Goal: Task Accomplishment & Management: Manage account settings

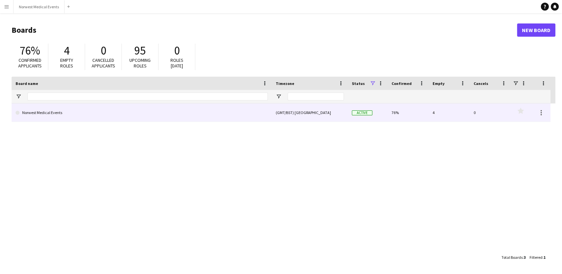
click at [183, 109] on link "Norwest Medical Events" at bounding box center [142, 113] width 252 height 19
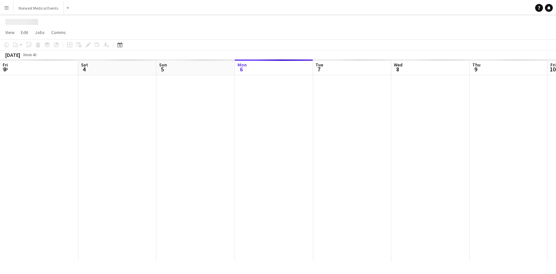
scroll to position [0, 158]
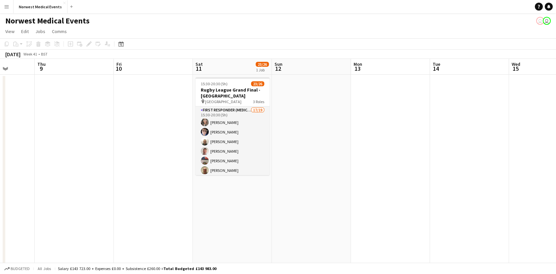
drag, startPoint x: 329, startPoint y: 169, endPoint x: 122, endPoint y: 171, distance: 206.1
click at [122, 171] on app-calendar-viewport "Sun 5 Mon 6 Tue 7 Wed 8 Thu 9 Fri 10 Sat 11 23/26 1 Job Sun 12 Mon 13 Tue 14 We…" at bounding box center [278, 189] width 556 height 261
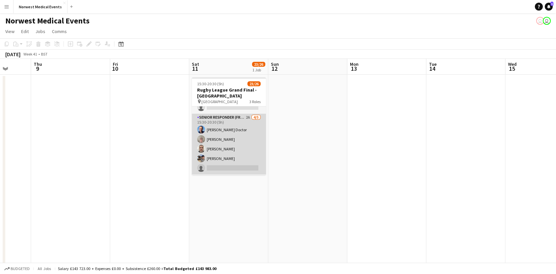
scroll to position [0, 285]
click at [241, 148] on app-card-role "Senior Responder (FREC 4 or Above) 2A [DATE] 15:30-20:30 (5h) [PERSON_NAME] [PE…" at bounding box center [229, 144] width 74 height 61
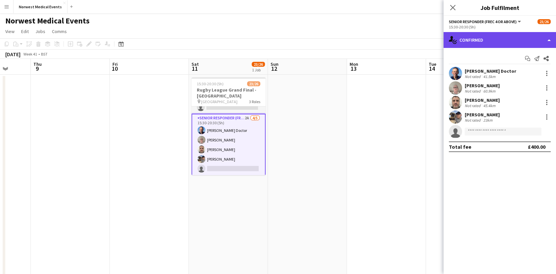
click at [461, 39] on div "single-neutral-actions-check-2 Confirmed" at bounding box center [500, 40] width 112 height 16
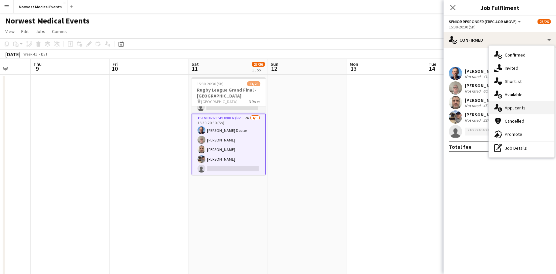
click at [504, 110] on div "single-neutral-actions-information Applicants" at bounding box center [522, 107] width 66 height 13
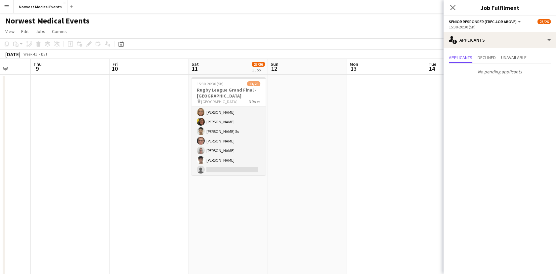
scroll to position [114, 0]
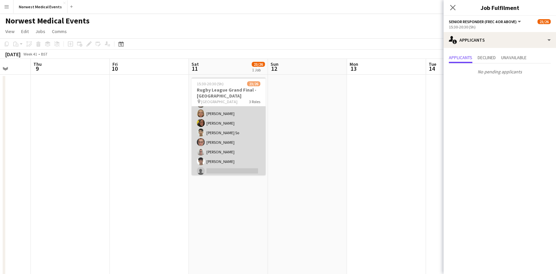
click at [230, 146] on app-card-role "First Responder (Medical) 1A 17/19 15:30-20:30 (5h) [PERSON_NAME] [PERSON_NAME]…" at bounding box center [229, 89] width 74 height 195
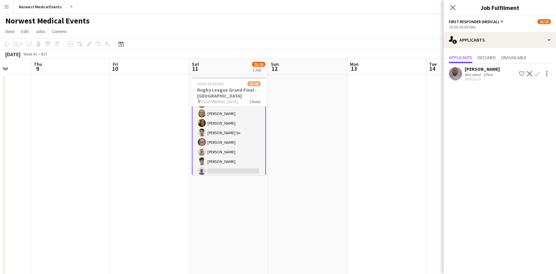
click at [537, 74] on app-icon "Confirm" at bounding box center [537, 73] width 5 height 5
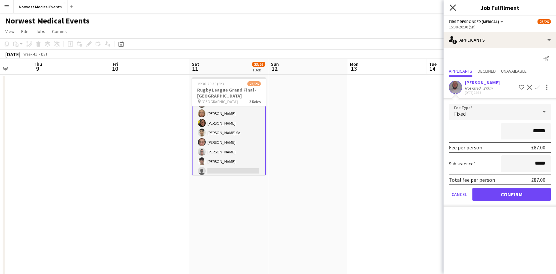
click at [453, 9] on icon "Close pop-in" at bounding box center [453, 7] width 6 height 6
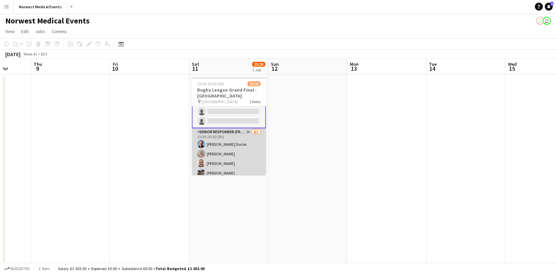
scroll to position [147, 0]
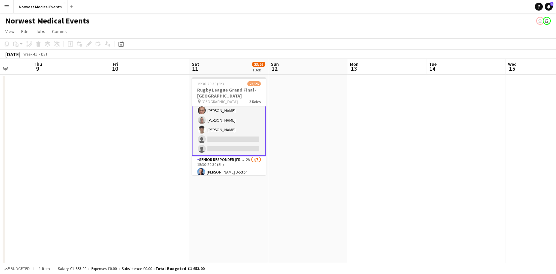
click at [229, 120] on app-card-role "First Responder (Medical) 1A 17/19 15:30-20:30 (5h) [PERSON_NAME] [PERSON_NAME]…" at bounding box center [229, 58] width 74 height 197
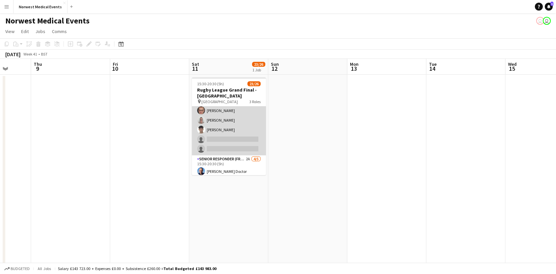
click at [229, 120] on app-card-role "First Responder (Medical) 1A 17/19 15:30-20:30 (5h) [PERSON_NAME] [PERSON_NAME]…" at bounding box center [229, 57] width 74 height 195
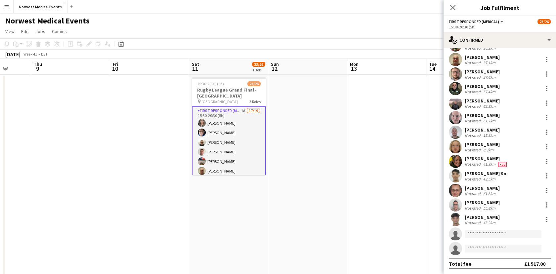
scroll to position [220, 0]
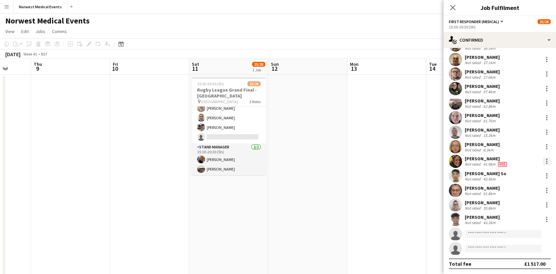
click at [543, 162] on div at bounding box center [547, 161] width 8 height 8
click at [510, 234] on span "Remove" at bounding box center [509, 237] width 20 height 6
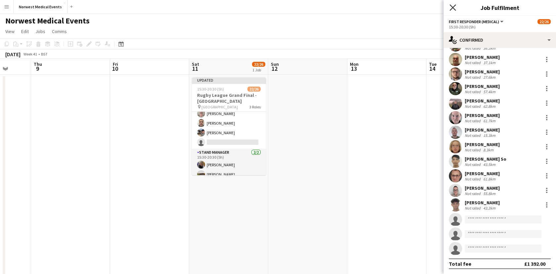
click at [453, 6] on icon "Close pop-in" at bounding box center [453, 7] width 6 height 6
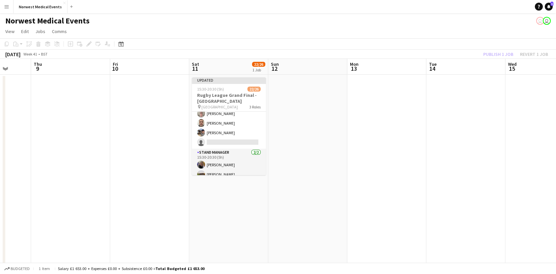
click at [500, 56] on div "Publish 1 job Revert 1 job" at bounding box center [515, 54] width 81 height 9
click at [496, 57] on button "Publish 1 job" at bounding box center [498, 54] width 35 height 9
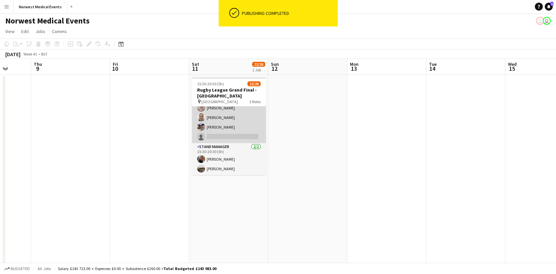
click at [238, 134] on app-card-role "Senior Responder (FREC 4 or Above) 2A [DATE] 15:30-20:30 (5h) [PERSON_NAME] [PE…" at bounding box center [229, 112] width 74 height 61
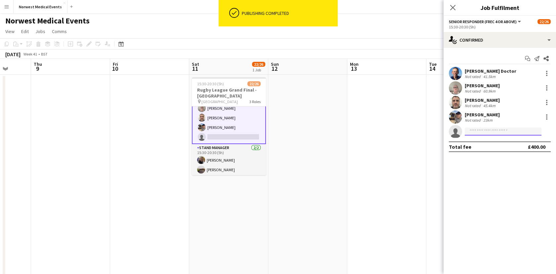
click at [500, 132] on input at bounding box center [503, 132] width 77 height 8
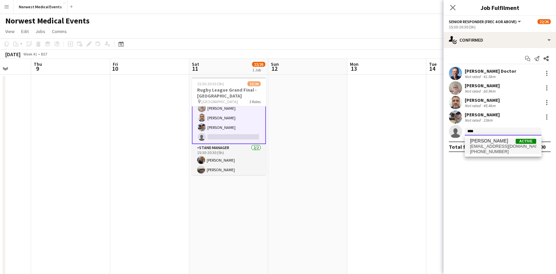
type input "****"
click at [519, 150] on span "[PHONE_NUMBER]" at bounding box center [503, 151] width 66 height 5
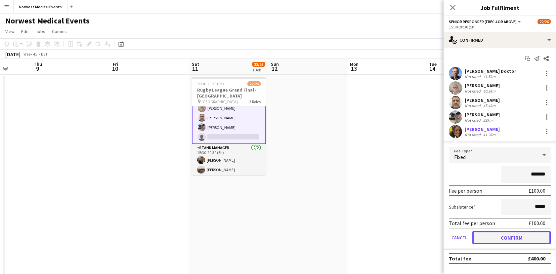
click at [517, 243] on button "Confirm" at bounding box center [511, 237] width 78 height 13
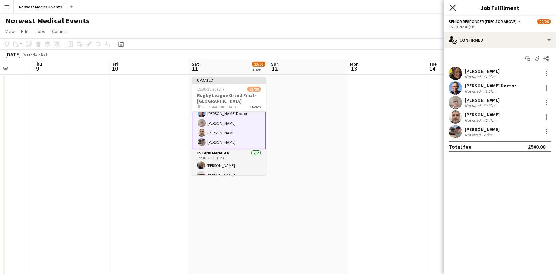
click at [453, 6] on icon "Close pop-in" at bounding box center [453, 7] width 6 height 6
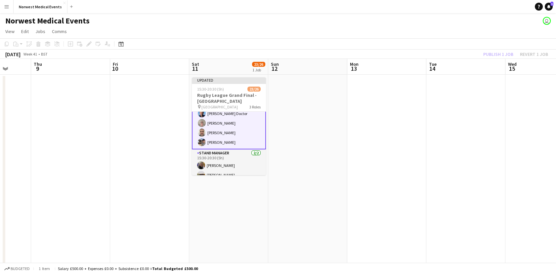
click at [503, 55] on div "Publish 1 job Revert 1 job" at bounding box center [515, 54] width 81 height 9
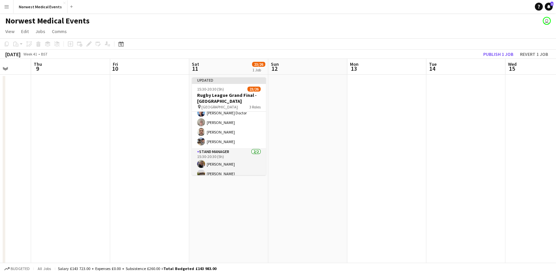
scroll to position [219, 0]
click at [503, 55] on button "Publish 1 job" at bounding box center [498, 54] width 35 height 9
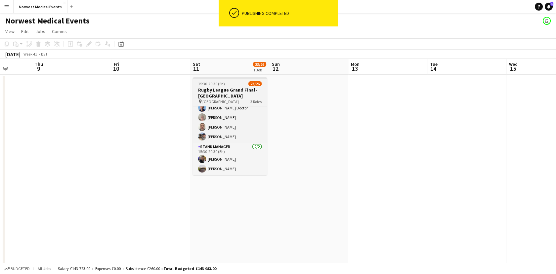
scroll to position [0, 283]
drag, startPoint x: 266, startPoint y: 164, endPoint x: 267, endPoint y: 132, distance: 31.8
click at [267, 132] on app-date-cell "15:30-20:30 (5h) 23/26 Rugby League Grand Final - [GEOGRAPHIC_DATA] pin Old Tra…" at bounding box center [230, 182] width 79 height 214
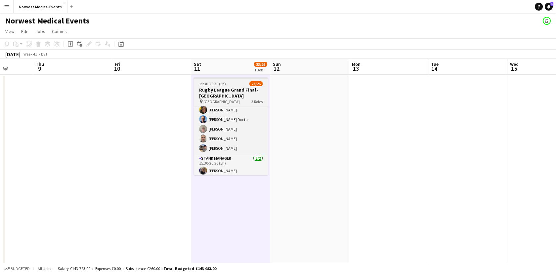
scroll to position [219, 0]
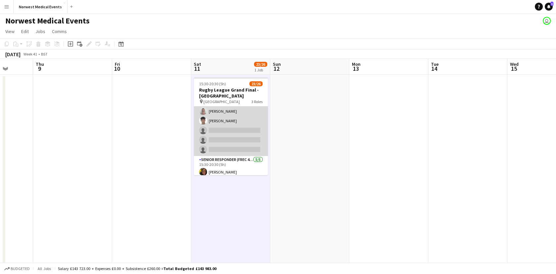
click at [244, 127] on app-card-role "First Responder (Medical) 1A 16/19 15:30-20:30 (5h) [PERSON_NAME] [PERSON_NAME]…" at bounding box center [231, 58] width 74 height 195
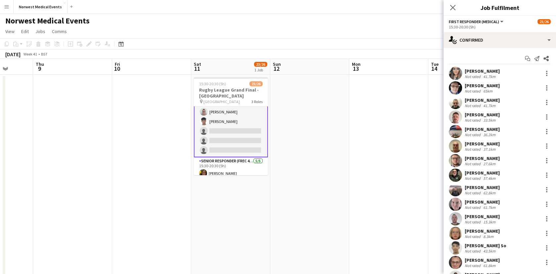
scroll to position [146, 0]
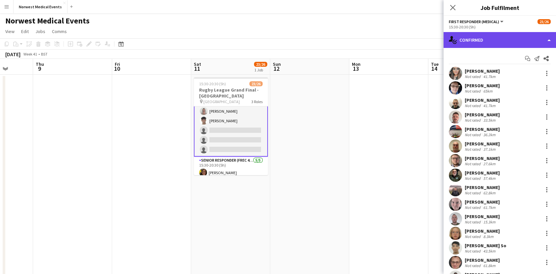
click at [516, 44] on div "single-neutral-actions-check-2 Confirmed" at bounding box center [500, 40] width 112 height 16
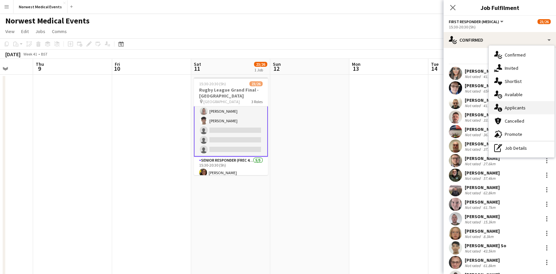
click at [513, 107] on span "Applicants" at bounding box center [515, 108] width 21 height 6
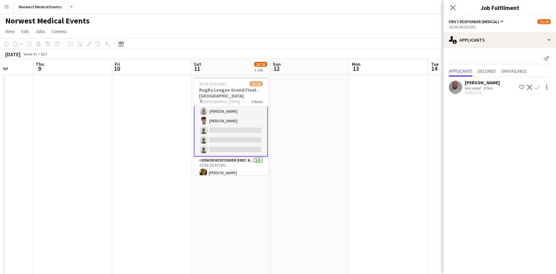
click at [537, 89] on app-icon "Confirm" at bounding box center [537, 87] width 5 height 5
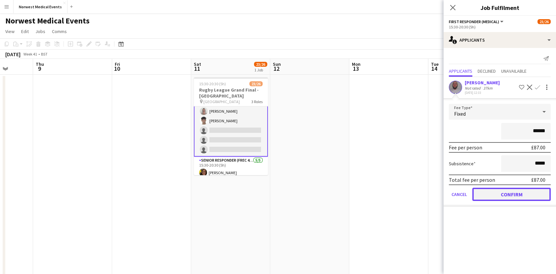
click at [532, 195] on button "Confirm" at bounding box center [511, 194] width 78 height 13
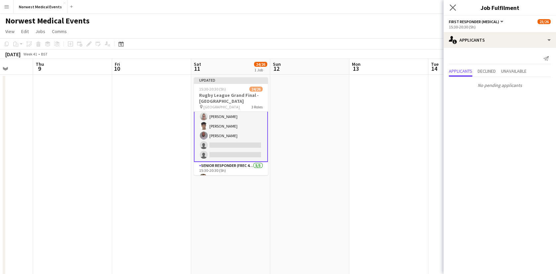
click at [457, 9] on app-icon "Close pop-in" at bounding box center [453, 8] width 10 height 10
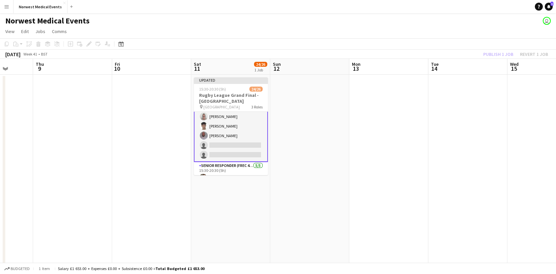
click at [495, 54] on div "Publish 1 job Revert 1 job" at bounding box center [515, 54] width 81 height 9
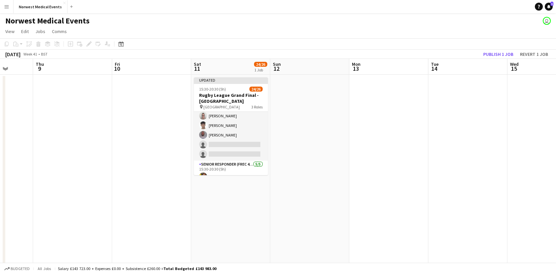
scroll to position [146, 0]
click at [495, 54] on button "Publish 1 job" at bounding box center [498, 54] width 35 height 9
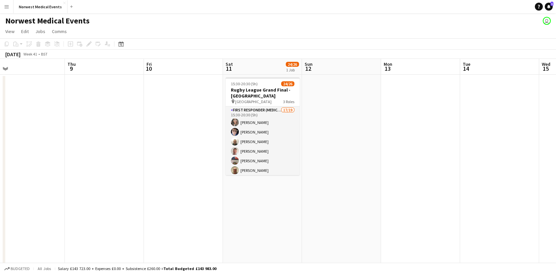
scroll to position [0, 221]
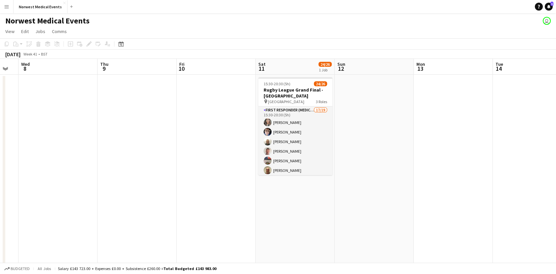
drag, startPoint x: 491, startPoint y: 120, endPoint x: 238, endPoint y: 122, distance: 253.1
click at [238, 122] on app-calendar-viewport "Sun 5 Mon 6 Tue 7 Wed 8 Thu 9 Fri 10 Sat 11 24/26 1 Job Sun 12 Mon 13 Tue 14 We…" at bounding box center [278, 189] width 556 height 261
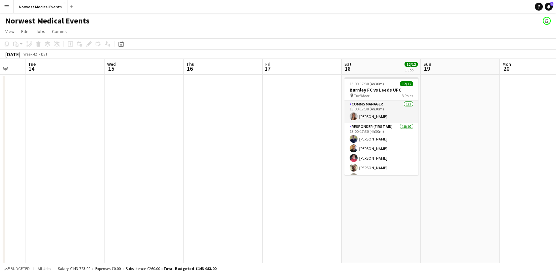
scroll to position [0, 291]
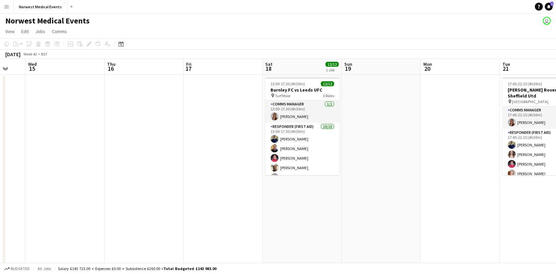
drag, startPoint x: 423, startPoint y: 181, endPoint x: 276, endPoint y: 179, distance: 147.6
click at [276, 179] on app-calendar-viewport "Sat 11 24/26 1 Job Sun 12 Mon 13 Tue 14 Wed 15 Thu 16 Fri 17 Sat 18 12/12 1 Job…" at bounding box center [278, 189] width 556 height 261
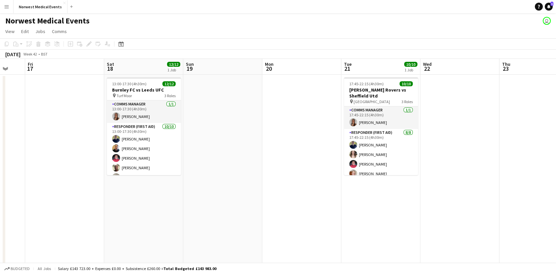
drag, startPoint x: 437, startPoint y: 175, endPoint x: 269, endPoint y: 162, distance: 168.2
click at [269, 162] on app-calendar-viewport "Mon 13 Tue 14 Wed 15 Thu 16 Fri 17 Sat 18 12/12 1 Job Sun 19 Mon 20 Tue 21 10/1…" at bounding box center [278, 189] width 556 height 261
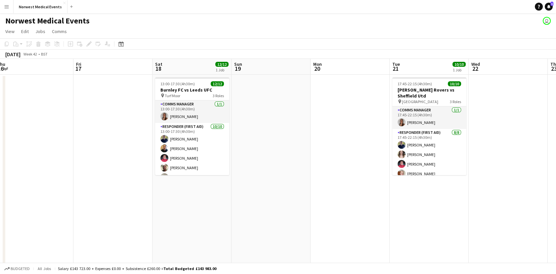
drag, startPoint x: 361, startPoint y: 163, endPoint x: 321, endPoint y: 165, distance: 40.1
click at [321, 165] on app-calendar-viewport "Mon 13 Tue 14 Wed 15 Thu 16 Fri 17 Sat 18 12/12 1 Job Sun 19 Mon 20 Tue 21 10/1…" at bounding box center [278, 189] width 556 height 261
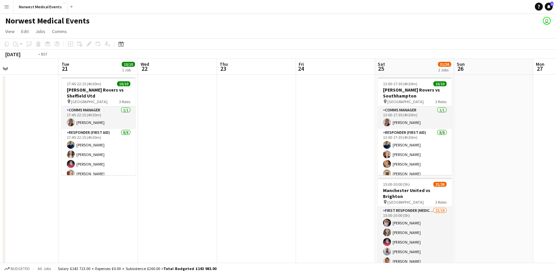
drag, startPoint x: 393, startPoint y: 162, endPoint x: 323, endPoint y: 185, distance: 73.4
click at [288, 172] on app-calendar-viewport "Fri 17 Sat 18 12/12 1 Job Sun 19 Mon 20 Tue 21 10/10 1 Job Wed 22 Thu 23 Fri 24…" at bounding box center [278, 189] width 556 height 261
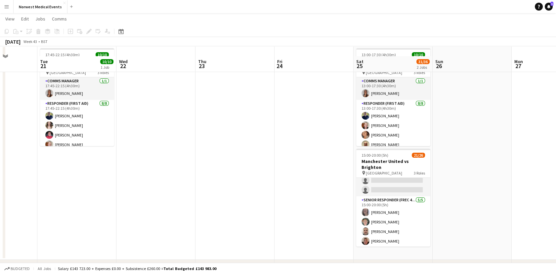
scroll to position [44, 0]
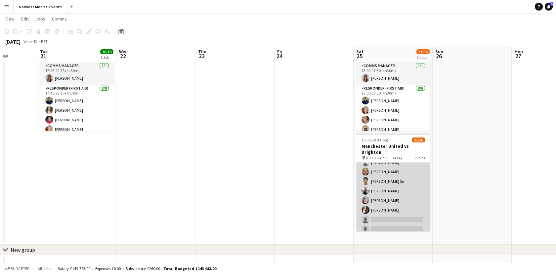
click at [387, 184] on app-card-role "First Responder (Medical) 15/19 15:00-20:00 (5h) [PERSON_NAME] [PERSON_NAME] [P…" at bounding box center [393, 157] width 74 height 195
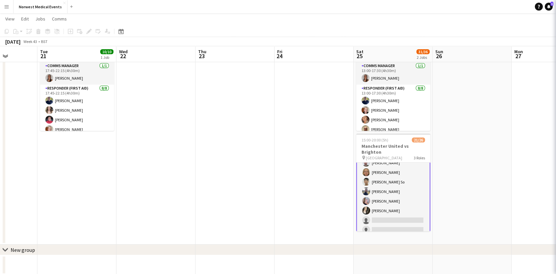
scroll to position [103, 0]
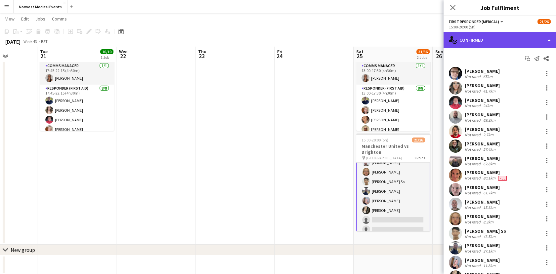
click at [484, 43] on div "single-neutral-actions-check-2 Confirmed" at bounding box center [500, 40] width 112 height 16
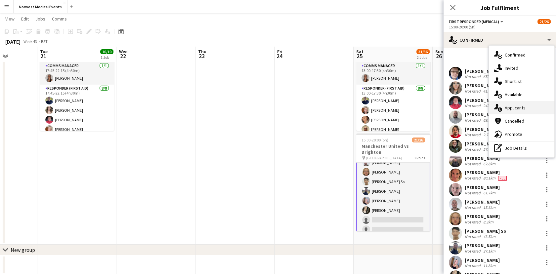
click at [531, 110] on div "single-neutral-actions-information Applicants" at bounding box center [522, 107] width 66 height 13
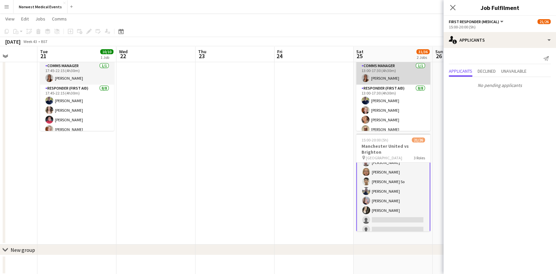
click at [370, 74] on app-card-role "Comms Manager [DATE] 13:00-17:30 (4h30m) [PERSON_NAME]" at bounding box center [393, 73] width 74 height 22
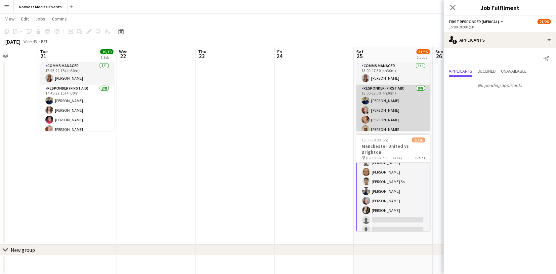
scroll to position [103, 0]
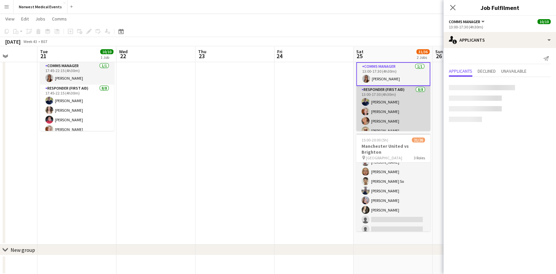
click at [386, 107] on app-card-role "Responder (First Aid) [DATE] 13:00-17:30 (4h30m) [PERSON_NAME] [PERSON_NAME] [P…" at bounding box center [393, 131] width 74 height 90
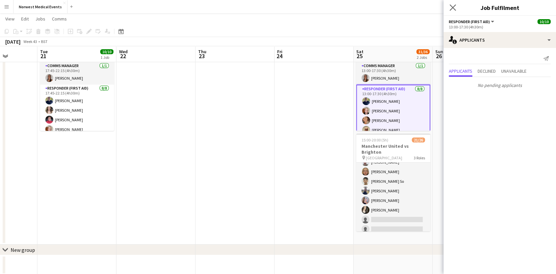
click at [450, 11] on app-icon "Close pop-in" at bounding box center [453, 8] width 10 height 10
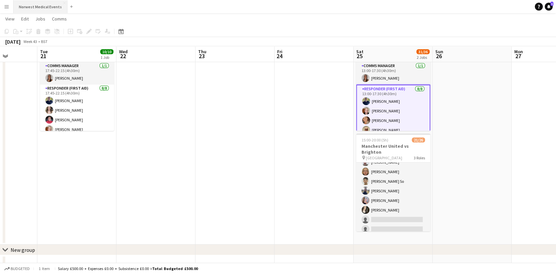
click at [27, 8] on button "Norwest Medical Events Close" at bounding box center [41, 6] width 54 height 13
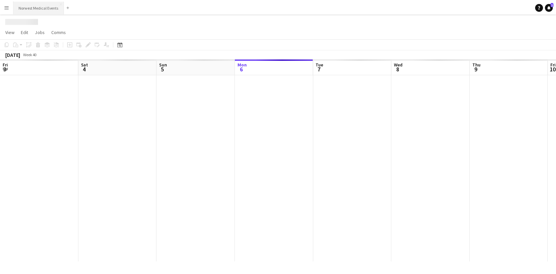
scroll to position [0, 158]
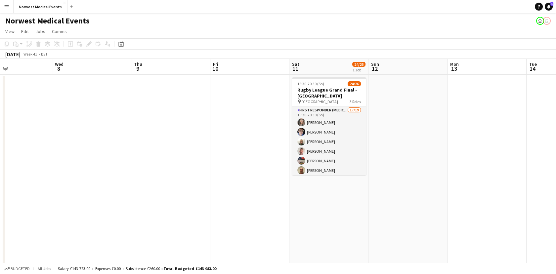
drag, startPoint x: 449, startPoint y: 180, endPoint x: 258, endPoint y: 173, distance: 191.3
click at [258, 173] on app-calendar-viewport "Sun 5 Mon 6 Tue 7 Wed 8 Thu 9 Fri 10 Sat 11 24/26 1 Job Sun 12 Mon 13 Tue 14 We…" at bounding box center [278, 189] width 556 height 261
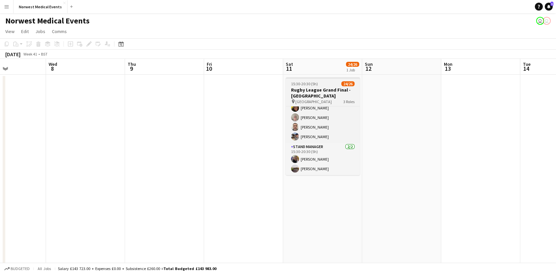
scroll to position [0, 0]
